Goal: Information Seeking & Learning: Understand process/instructions

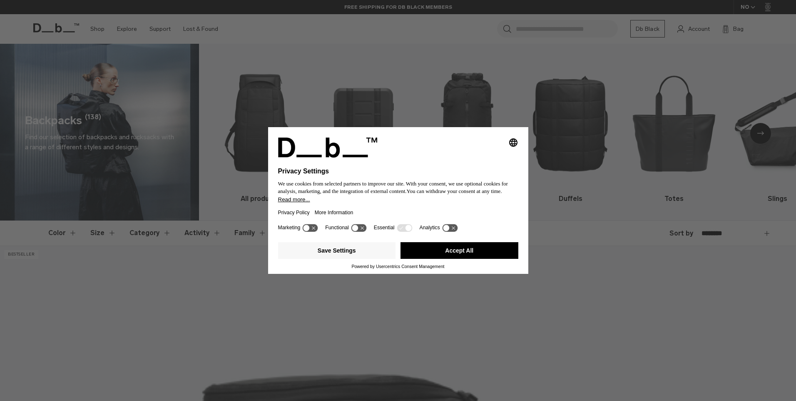
click at [480, 246] on button "Accept All" at bounding box center [460, 250] width 118 height 17
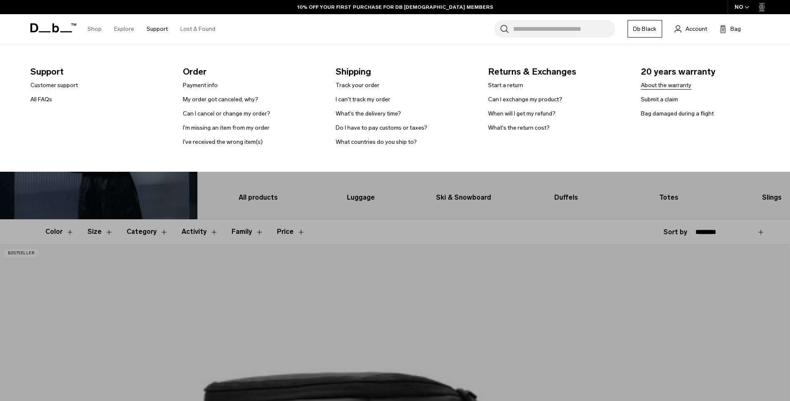
click at [657, 87] on link "About the warranty" at bounding box center [666, 85] width 50 height 9
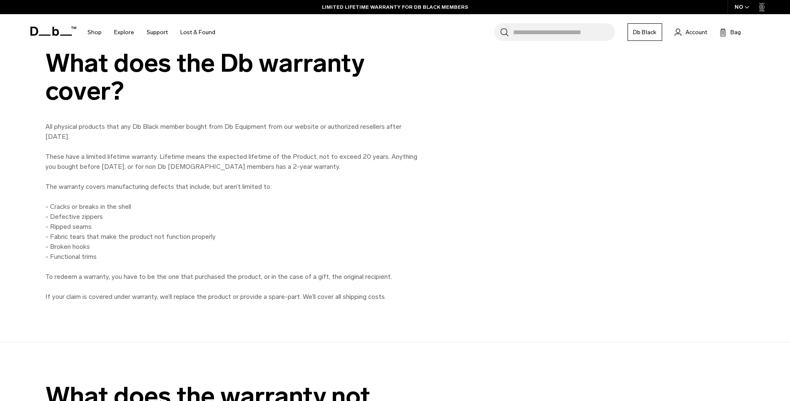
scroll to position [625, 0]
